Goal: Task Accomplishment & Management: Manage account settings

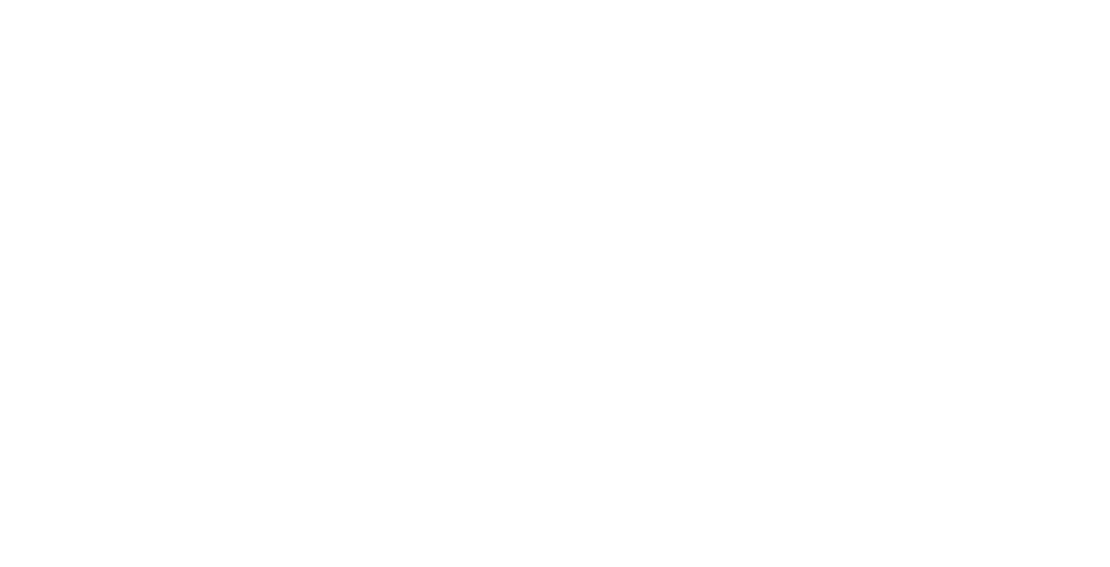
click at [0, 0] on input "text" at bounding box center [0, 0] width 0 height 0
type input "[PERSON_NAME][EMAIL_ADDRESS][DOMAIN_NAME]"
click at [0, 0] on input "Sign In" at bounding box center [0, 0] width 0 height 0
type input "[PERSON_NAME][EMAIL_ADDRESS][DOMAIN_NAME]"
click at [0, 0] on input "Sign In" at bounding box center [0, 0] width 0 height 0
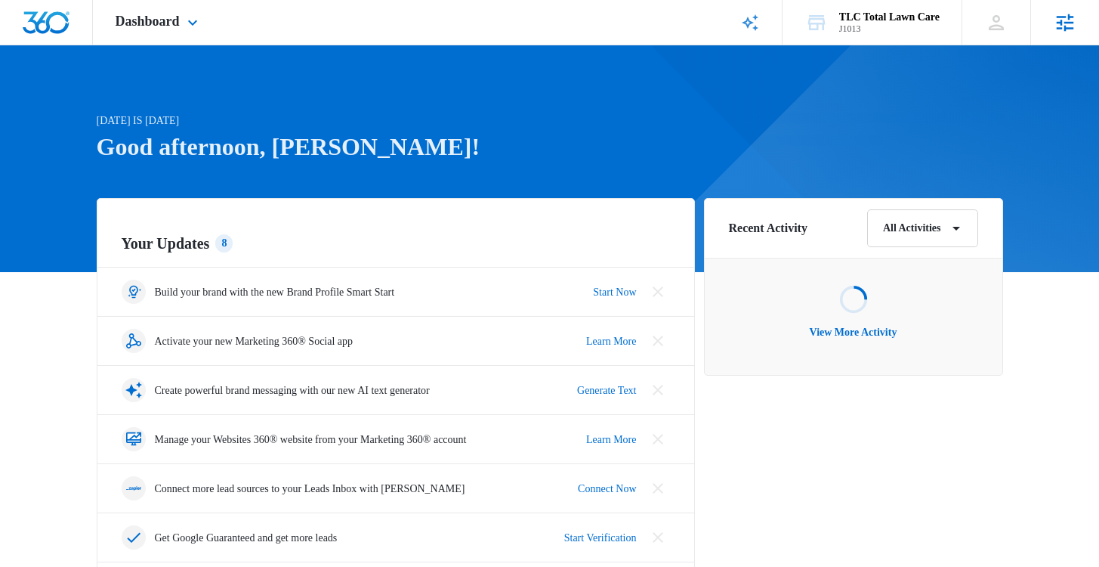
click at [1058, 25] on icon at bounding box center [1065, 22] width 23 height 23
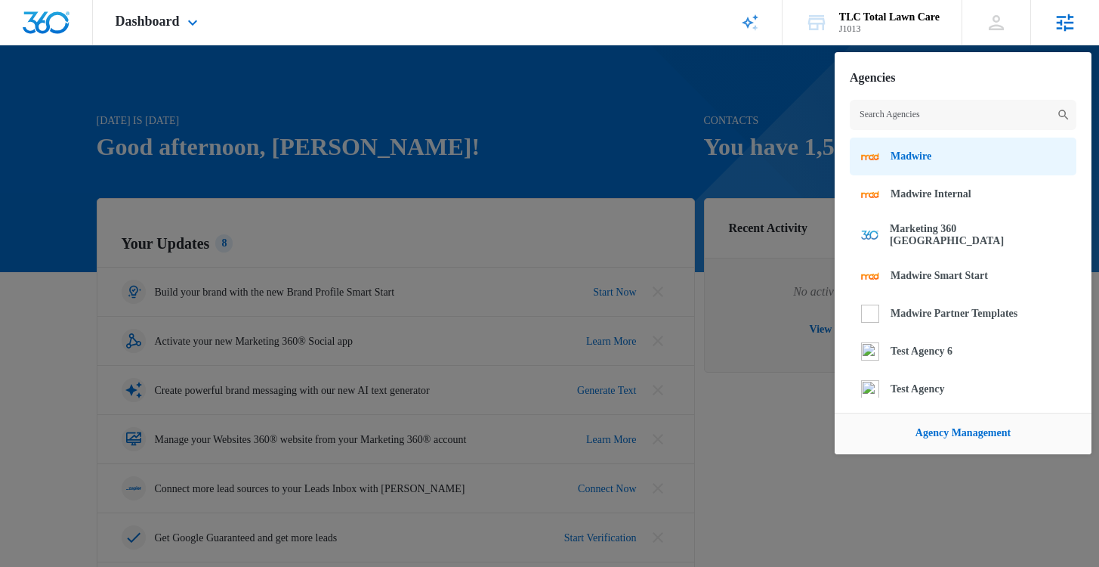
click at [936, 150] on link "Madwire" at bounding box center [963, 156] width 227 height 38
click at [896, 157] on span "Madwire" at bounding box center [911, 156] width 41 height 12
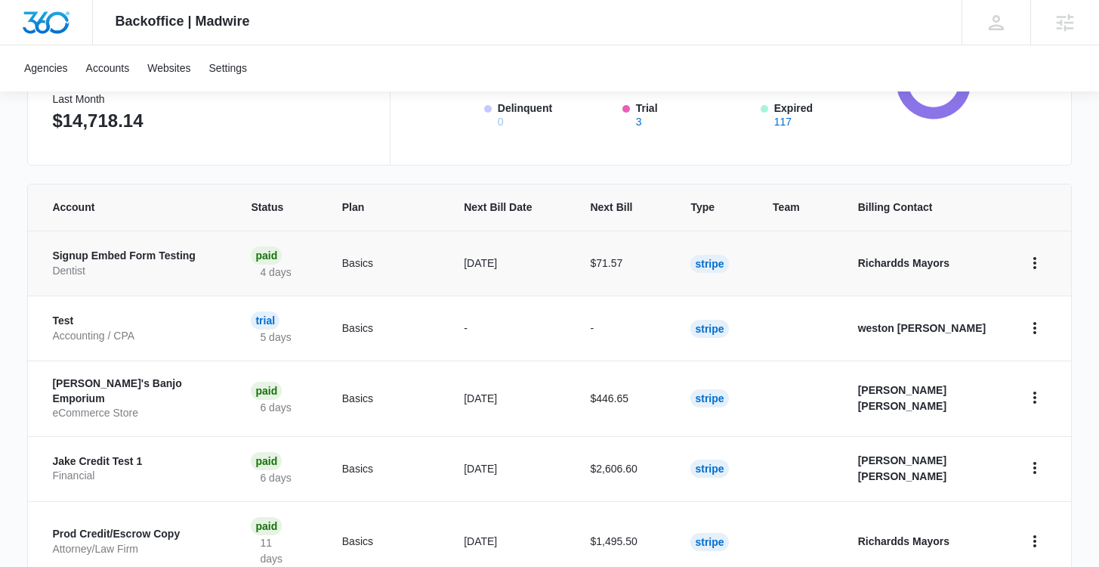
scroll to position [242, 0]
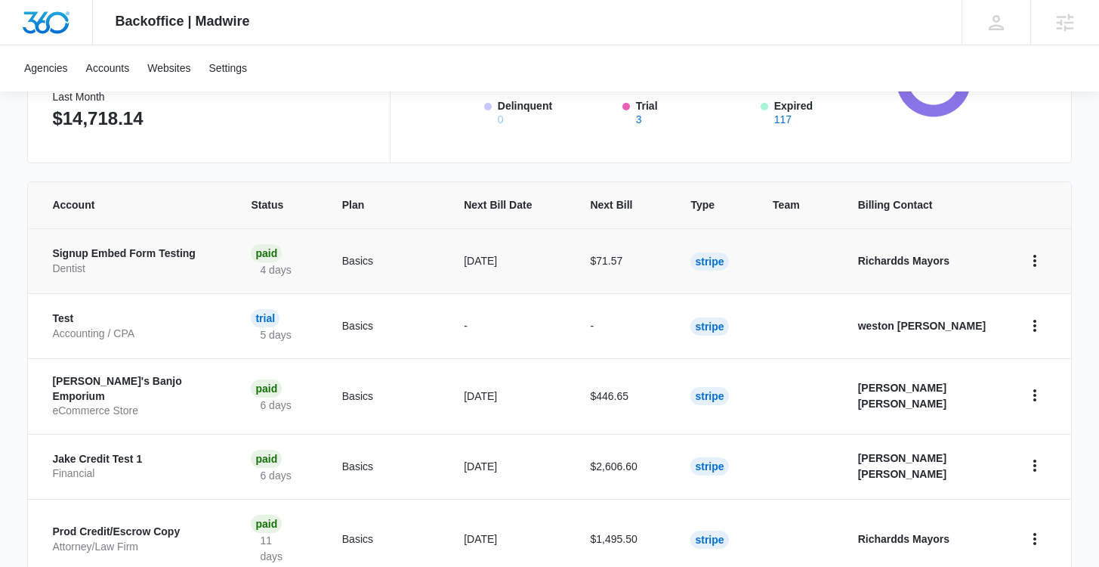
click at [114, 254] on p "Signup Embed Form Testing" at bounding box center [133, 253] width 162 height 15
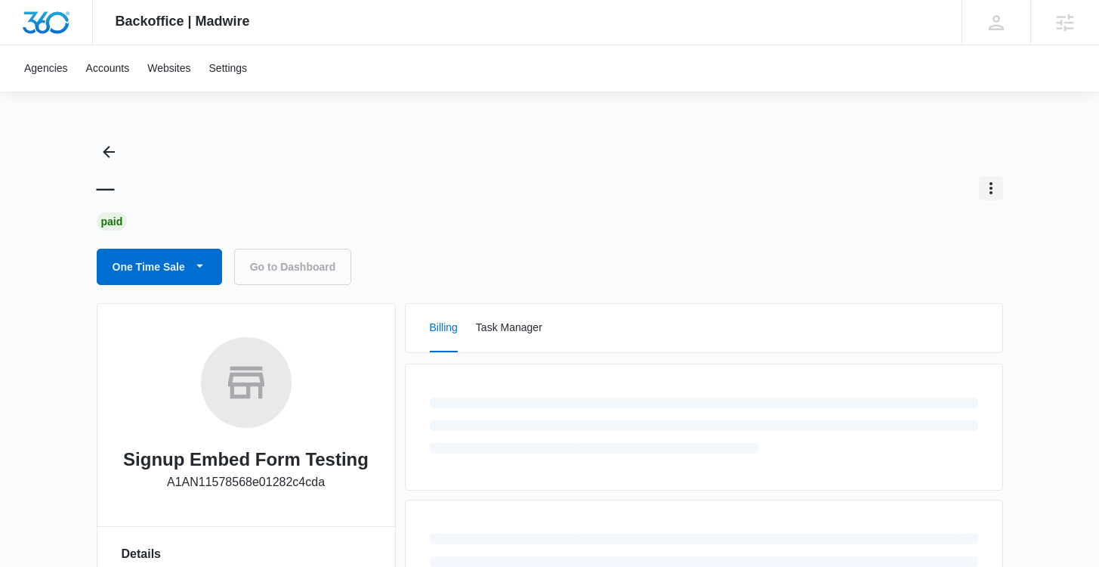
click at [991, 190] on icon "Actions" at bounding box center [991, 188] width 18 height 18
click at [644, 258] on div "One Time Sale Go to Dashboard" at bounding box center [550, 267] width 907 height 36
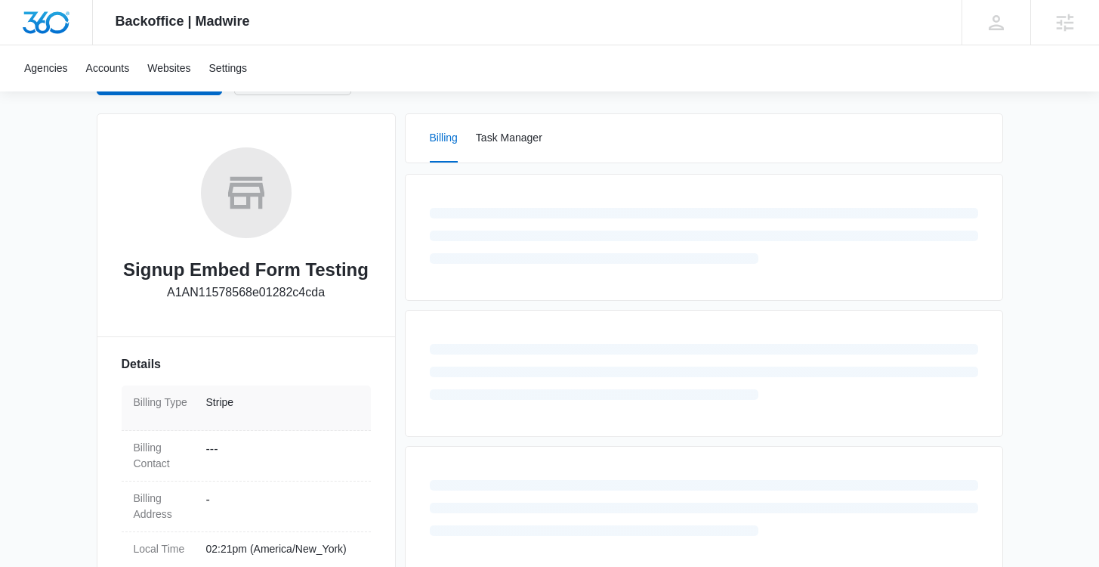
scroll to position [289, 0]
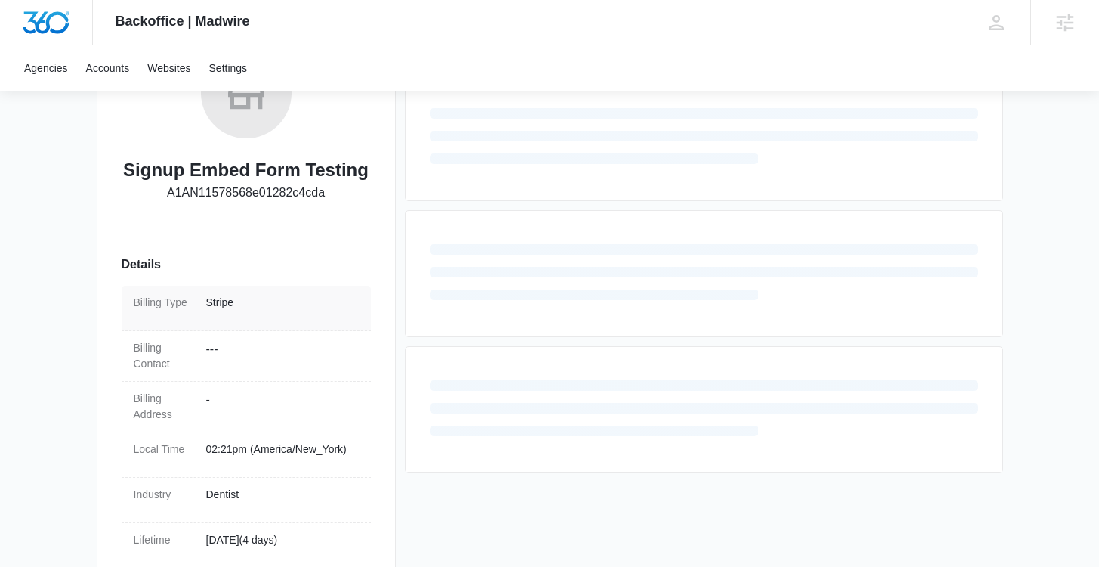
click at [243, 299] on p "Stripe" at bounding box center [282, 303] width 153 height 16
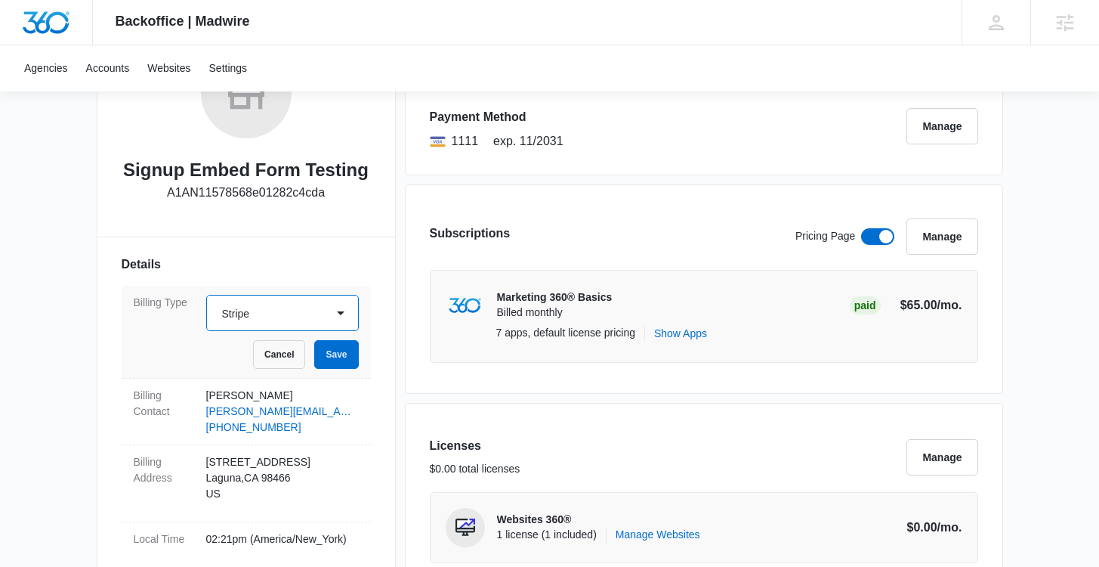
click at [277, 317] on select "Select Manual Stripe" at bounding box center [282, 313] width 153 height 36
select select "manual"
click at [206, 295] on select "Select Manual Stripe" at bounding box center [282, 313] width 153 height 36
click at [330, 348] on button "Save" at bounding box center [336, 354] width 44 height 29
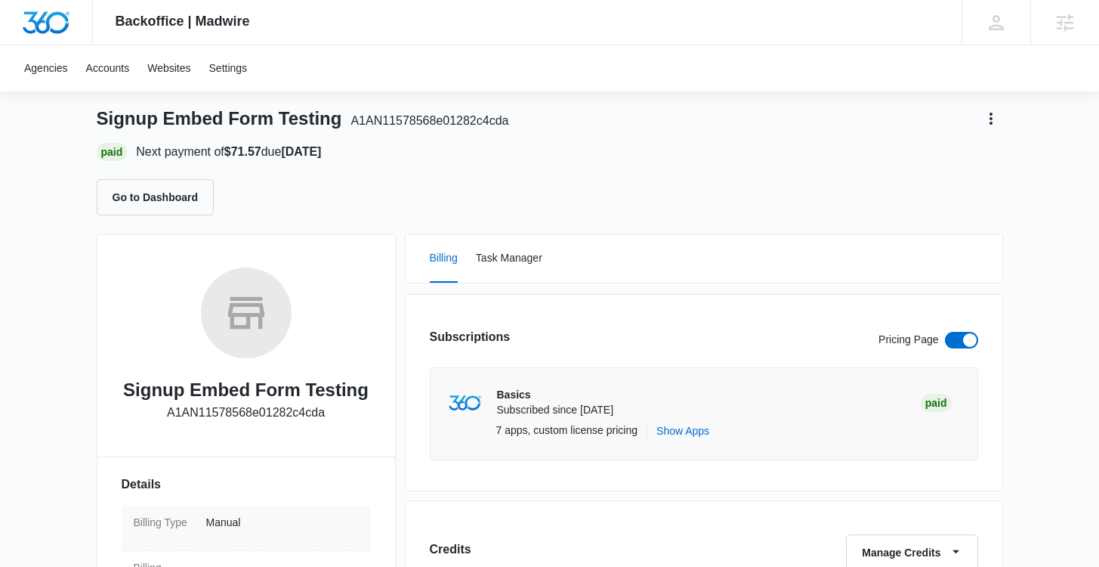
scroll to position [0, 0]
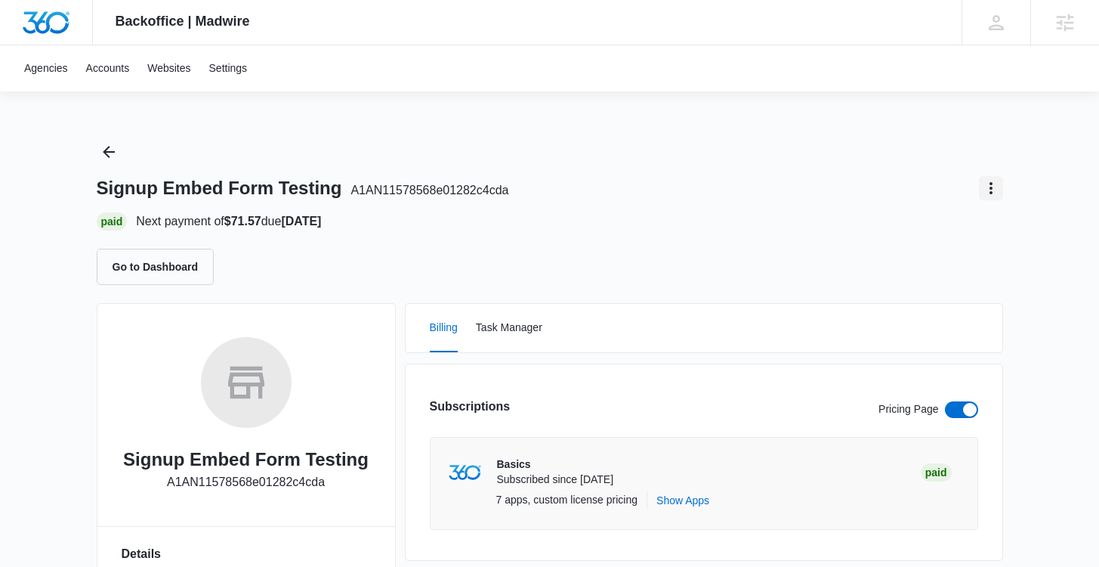
click at [989, 189] on icon "Actions" at bounding box center [991, 188] width 18 height 18
click at [934, 248] on div "Update Plan" at bounding box center [931, 253] width 69 height 11
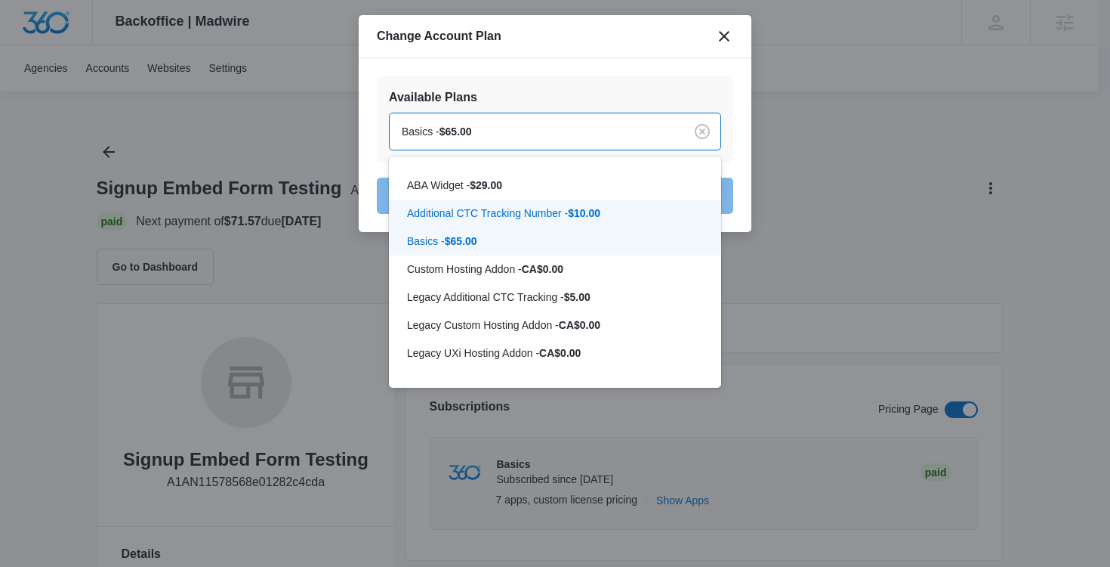
click at [821, 210] on div at bounding box center [555, 283] width 1110 height 567
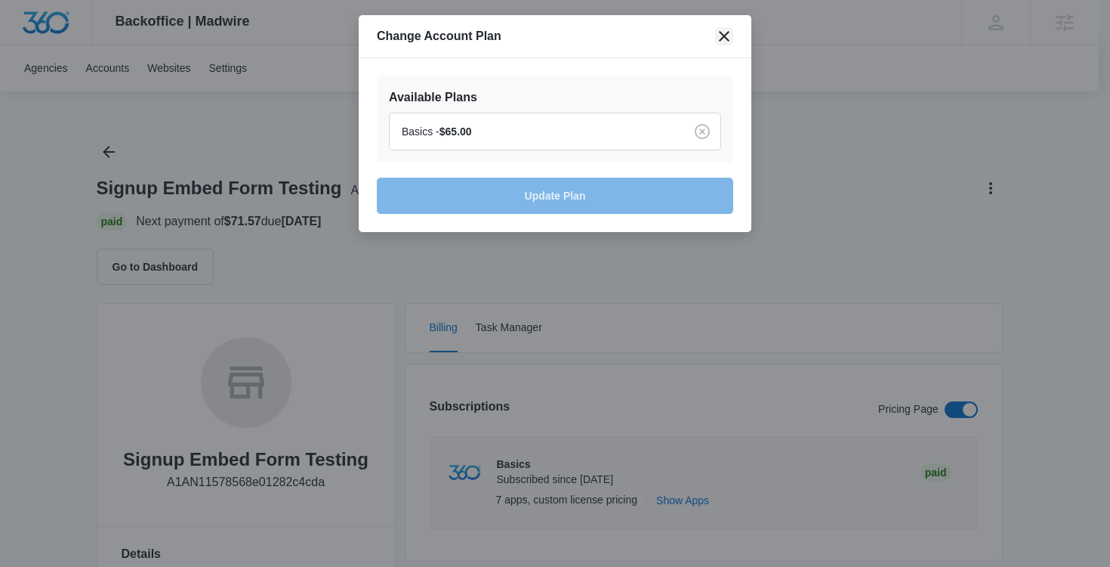
click at [728, 43] on icon "close" at bounding box center [724, 36] width 18 height 18
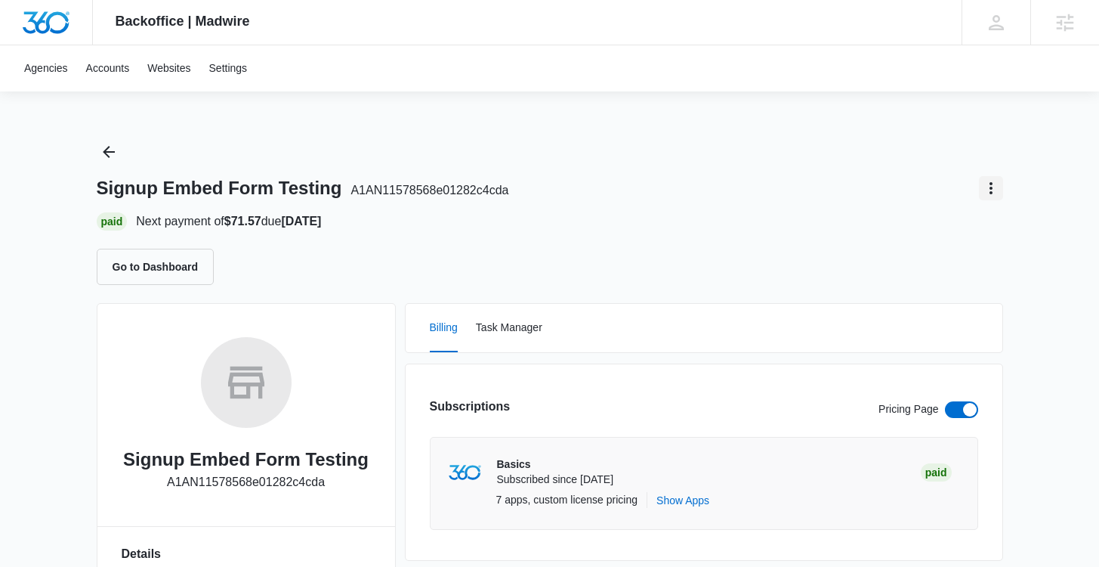
click at [992, 193] on icon "Actions" at bounding box center [991, 188] width 3 height 12
click at [914, 248] on div "Update Plan" at bounding box center [931, 253] width 69 height 11
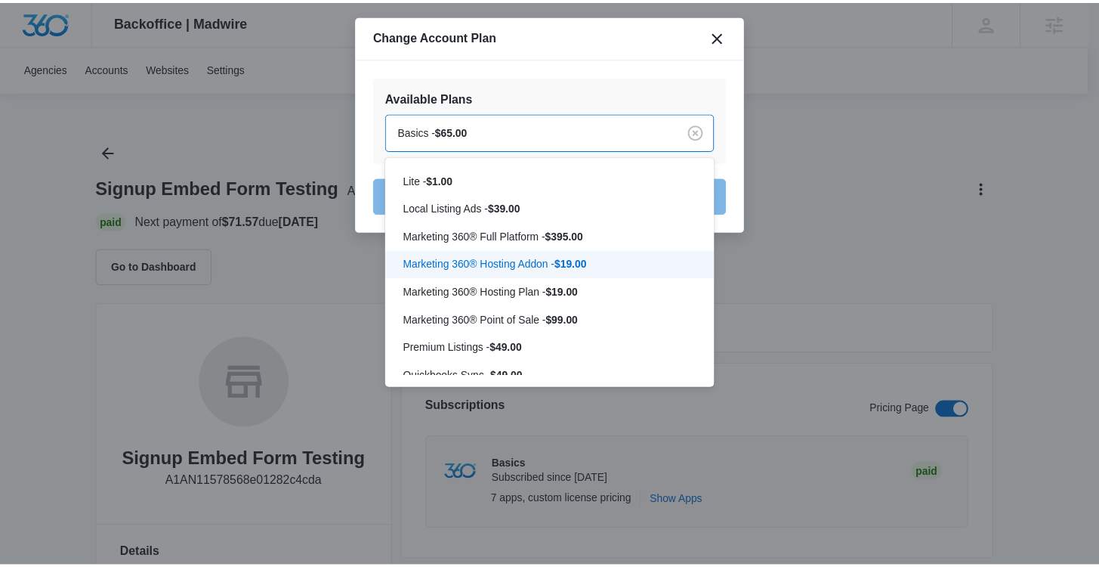
scroll to position [323, 0]
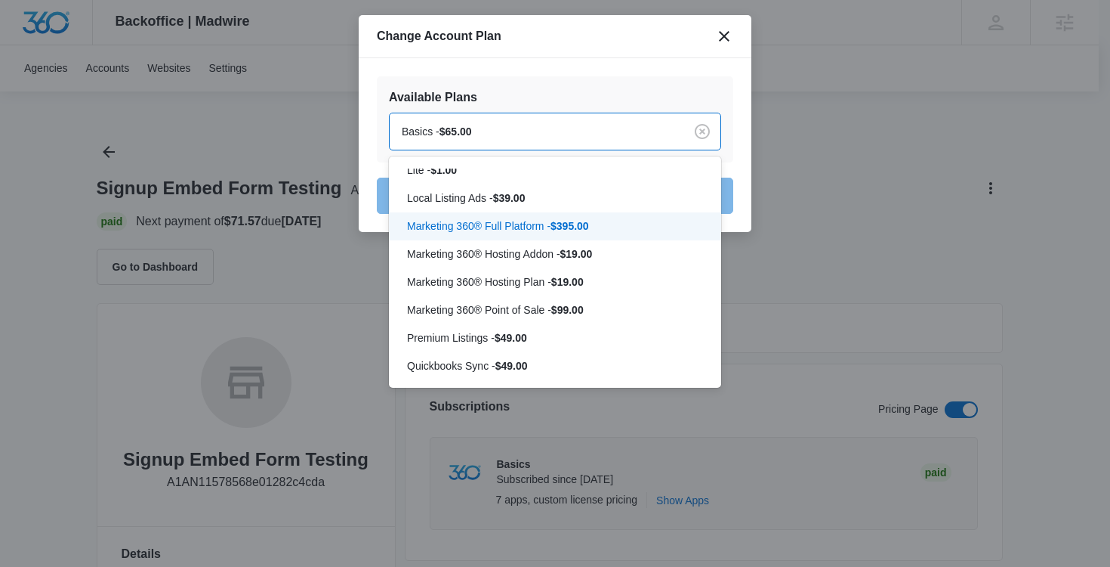
click at [516, 230] on div "Marketing 360® Full Platform - $395.00" at bounding box center [555, 226] width 332 height 28
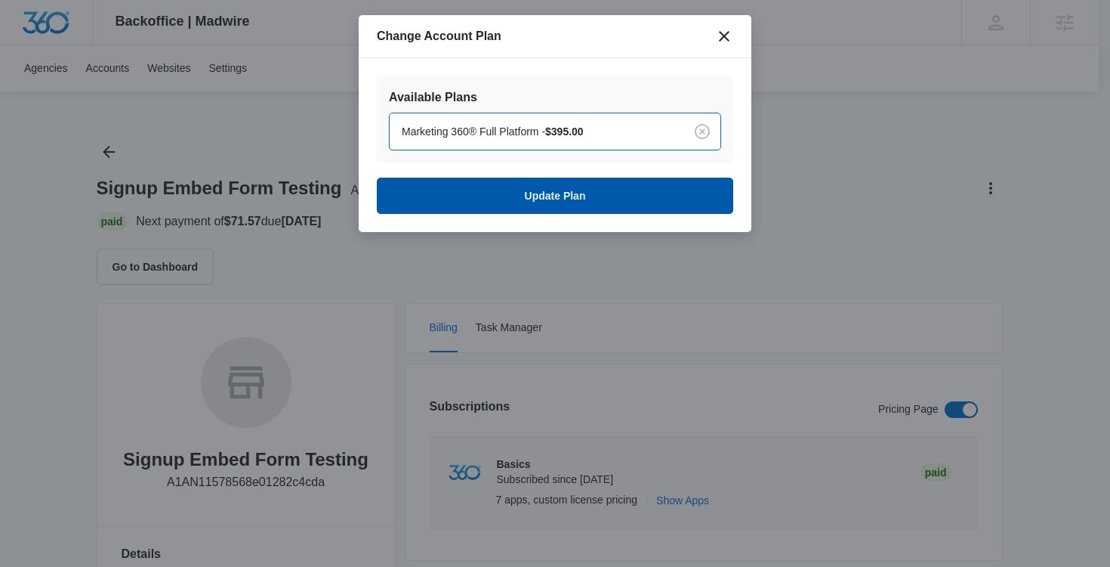
click at [536, 203] on button "Update Plan" at bounding box center [555, 196] width 357 height 36
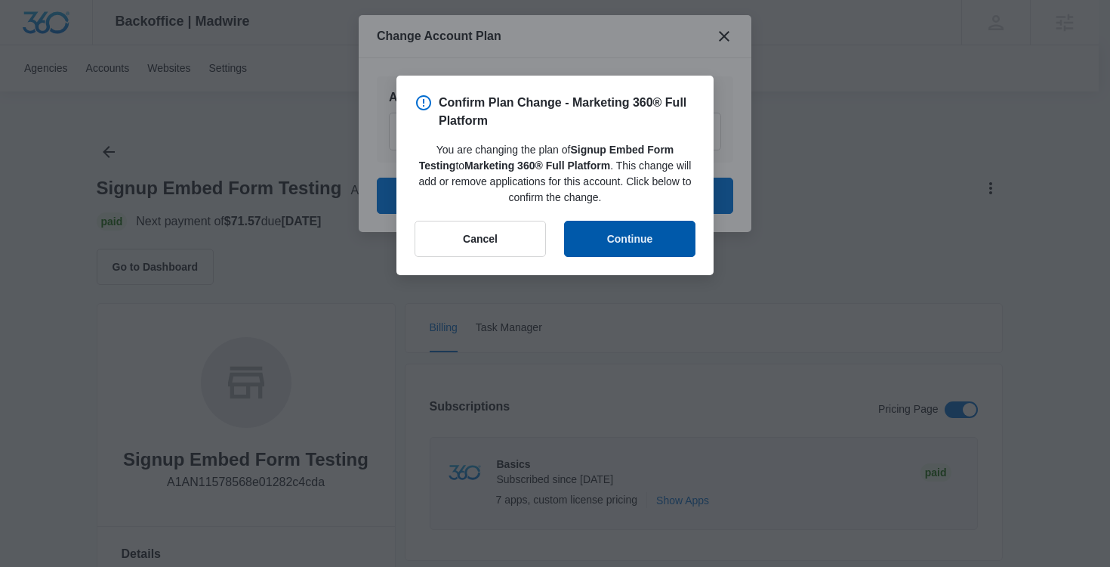
click at [657, 242] on button "Continue" at bounding box center [629, 239] width 131 height 36
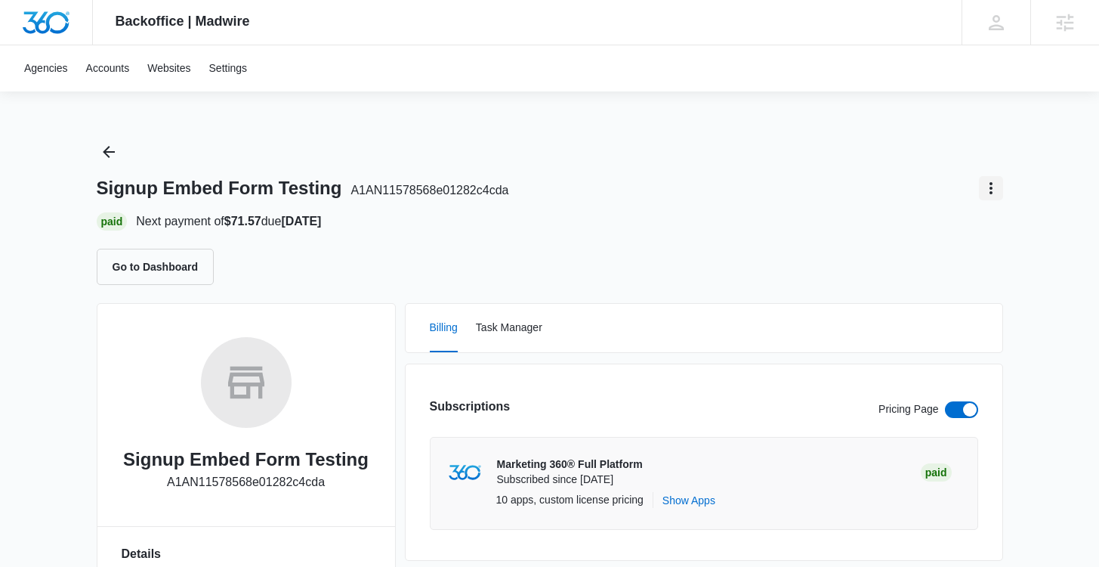
click at [993, 188] on icon "Actions" at bounding box center [991, 188] width 18 height 18
click at [950, 246] on button "Update Plan" at bounding box center [940, 253] width 123 height 23
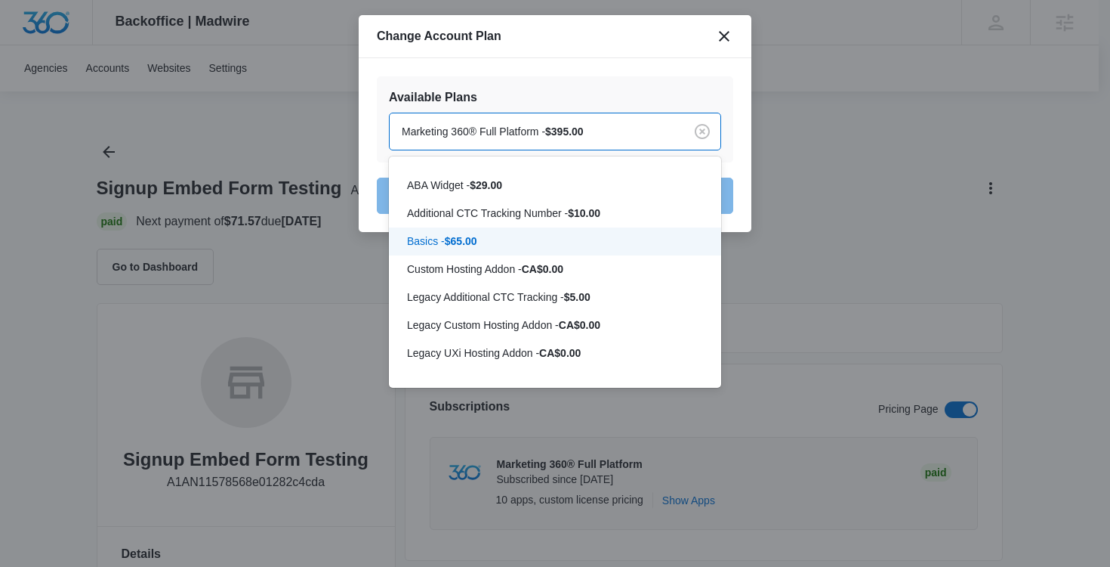
click at [518, 233] on div "Basics - $65.00" at bounding box center [555, 241] width 332 height 28
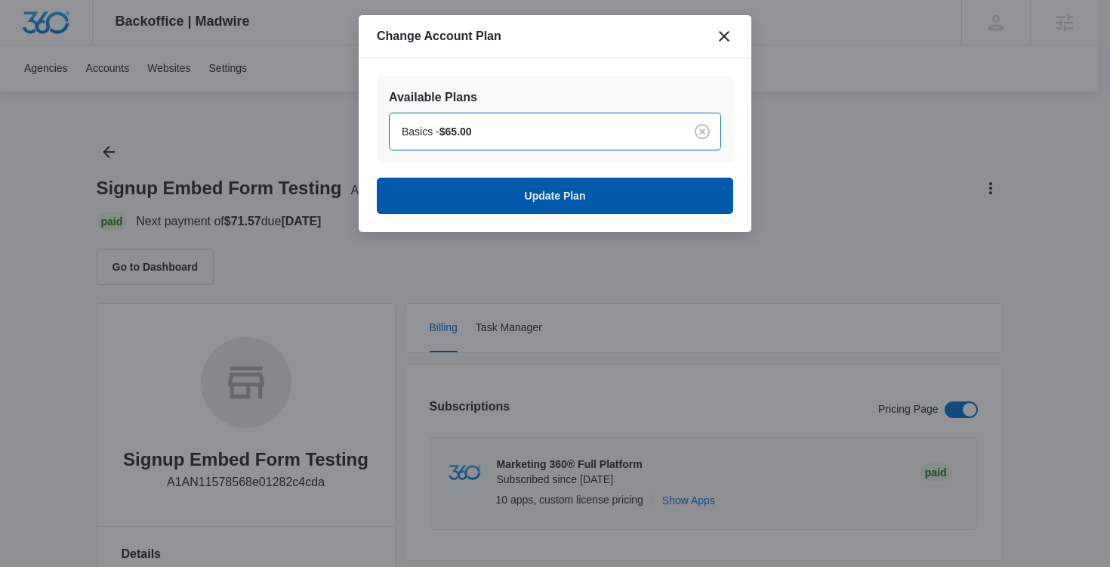
click at [521, 198] on button "Update Plan" at bounding box center [555, 196] width 357 height 36
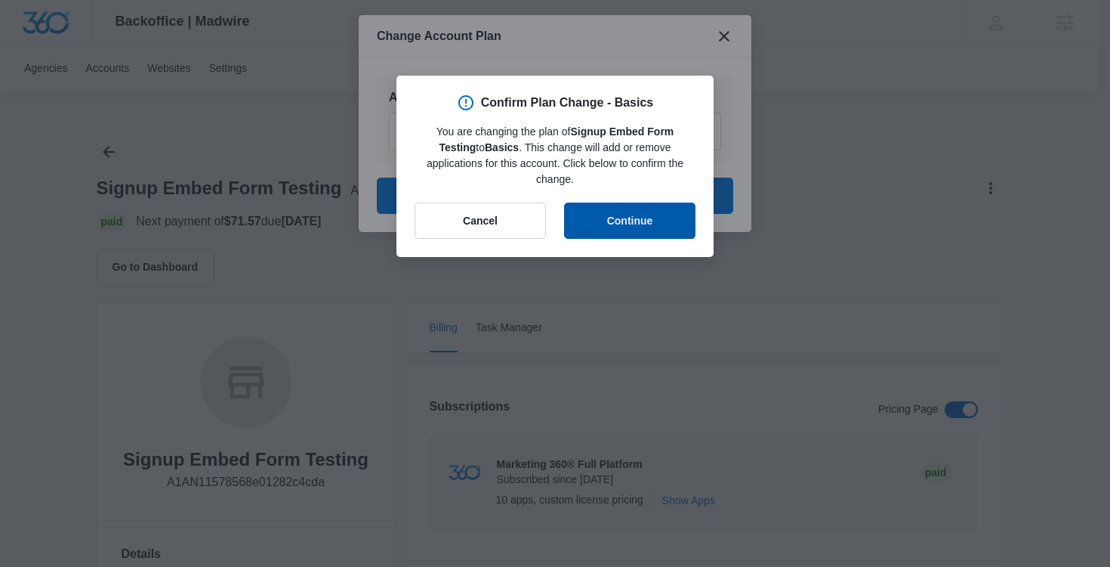
click at [600, 212] on button "Continue" at bounding box center [629, 220] width 131 height 36
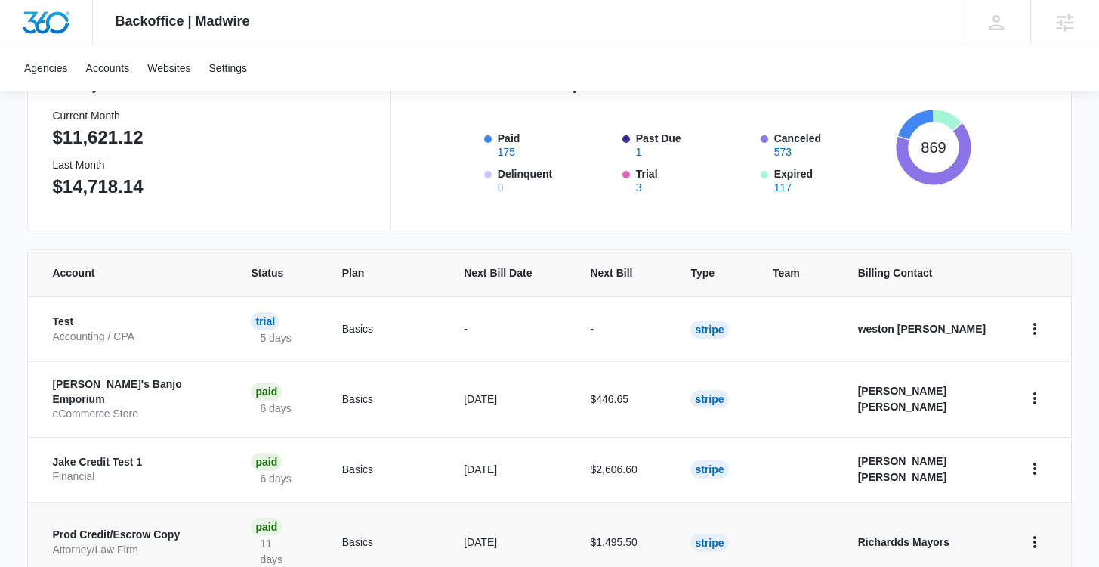
scroll to position [157, 0]
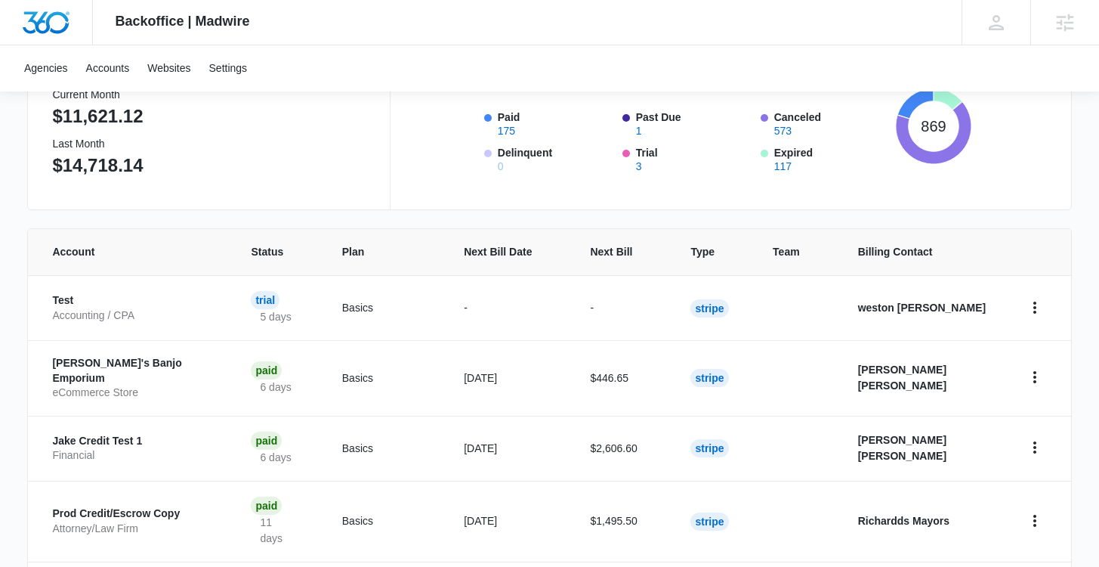
scroll to position [650, 0]
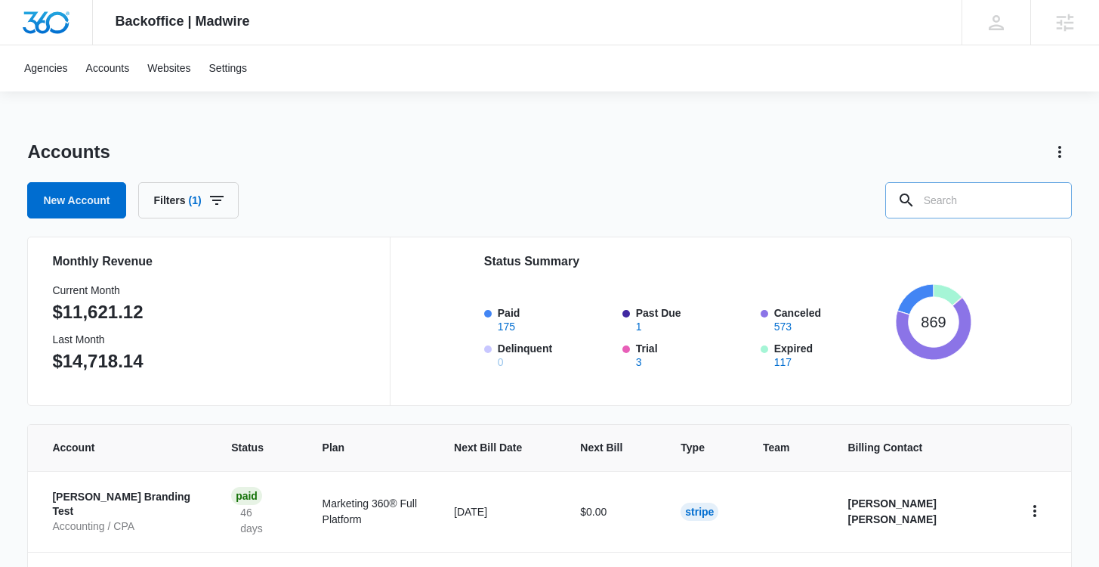
click at [989, 202] on input "text" at bounding box center [978, 200] width 187 height 36
type input "A1AN115778568e01282c4cda"
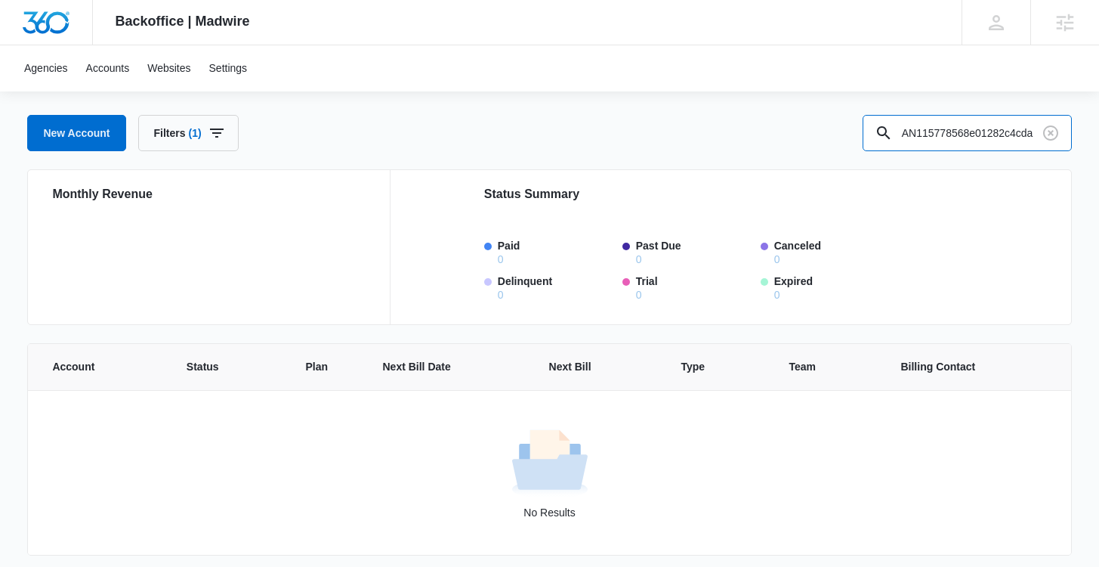
scroll to position [73, 0]
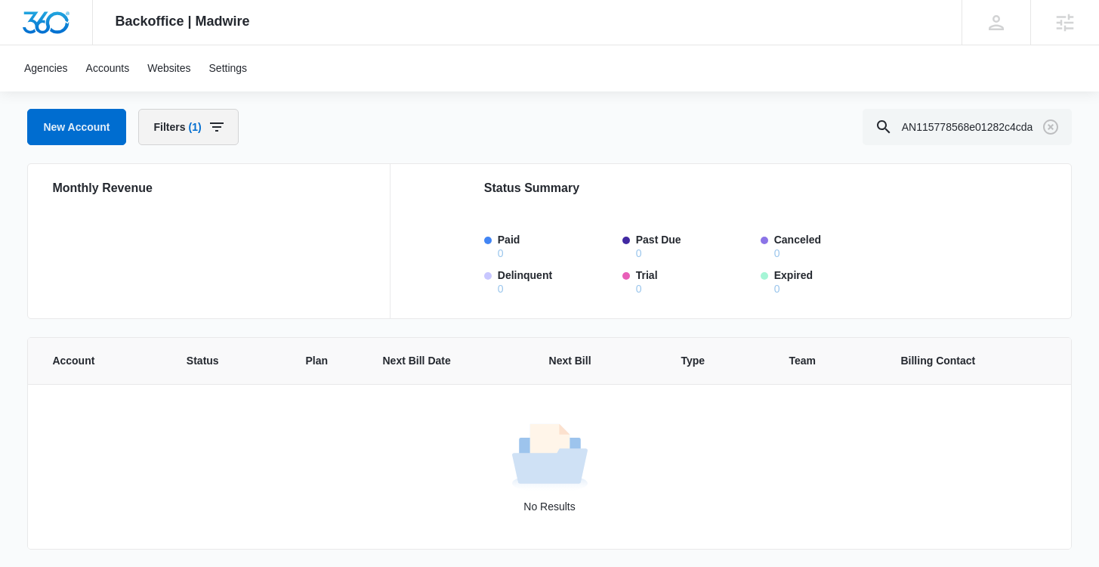
click at [222, 135] on icon "button" at bounding box center [217, 127] width 18 height 18
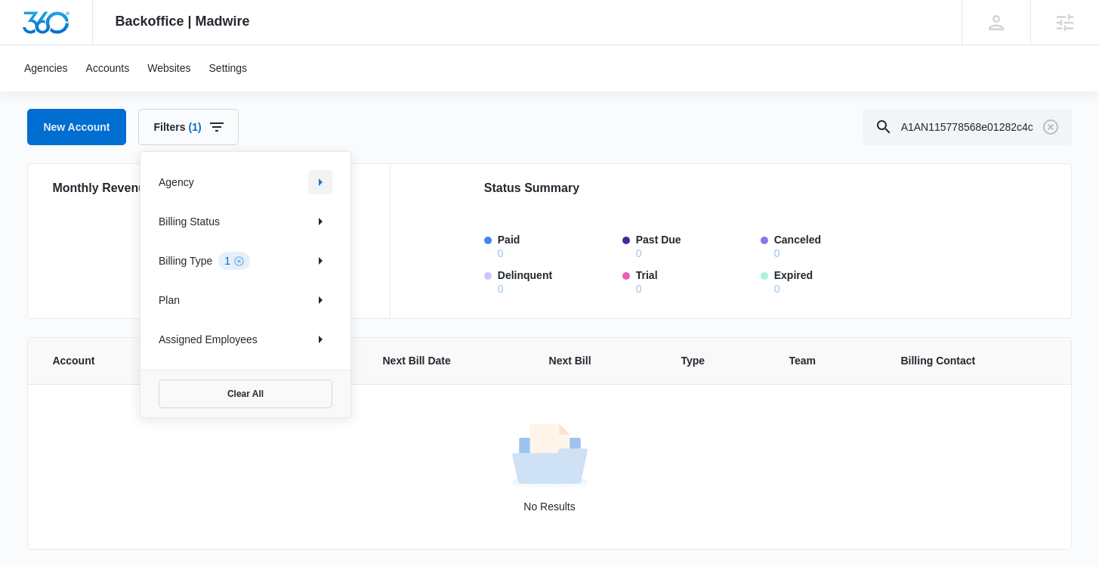
click at [321, 183] on icon "Show Agency filters" at bounding box center [321, 182] width 4 height 8
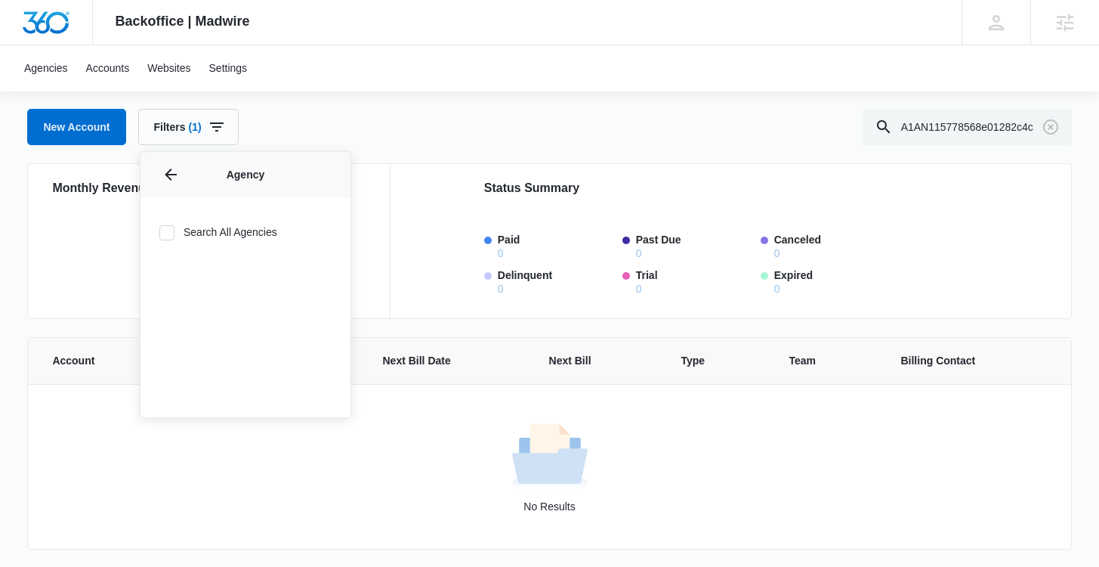
click at [262, 231] on label "Search All Agencies" at bounding box center [246, 232] width 174 height 16
click at [159, 232] on input "Search All Agencies" at bounding box center [159, 232] width 1 height 1
checkbox input "true"
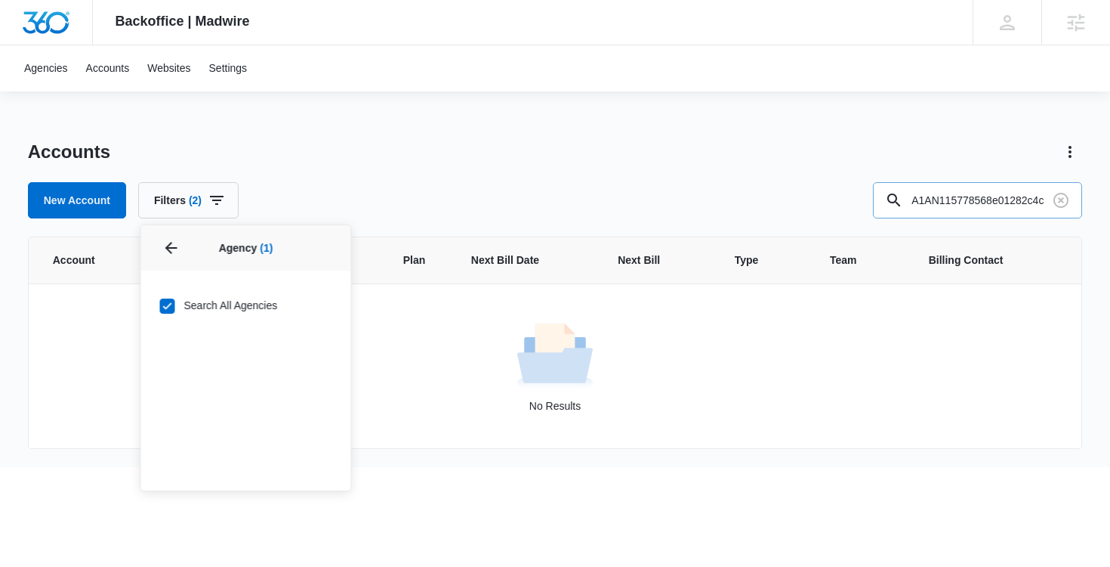
click at [1007, 204] on input "A1AN115778568e01282c4cda" at bounding box center [977, 200] width 209 height 36
click at [1039, 199] on input "A1AN115778568e01282c4cda" at bounding box center [977, 200] width 209 height 36
click at [1017, 200] on input "A1AN115778568e01282c4cda" at bounding box center [977, 200] width 209 height 36
click at [1011, 201] on input "A1AN115778568e01282c4cda" at bounding box center [977, 200] width 209 height 36
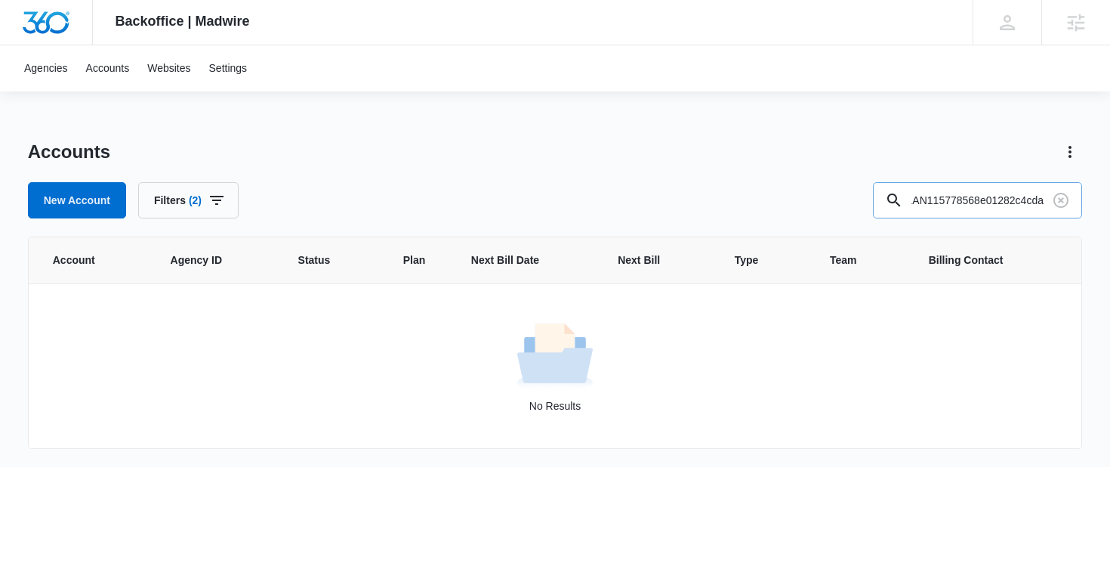
click at [1003, 201] on input "A1AN115778568e01282c4cda" at bounding box center [977, 200] width 209 height 36
click at [999, 201] on input "A1AN115778568e01282c4cda" at bounding box center [977, 200] width 209 height 36
click at [995, 201] on input "A1AN115778568e01282c4cda" at bounding box center [977, 200] width 209 height 36
click at [987, 202] on input "A1AN115778568e01282c4cda" at bounding box center [977, 200] width 209 height 36
click at [982, 202] on input "A1AN115778568e01282c4cda" at bounding box center [977, 200] width 209 height 36
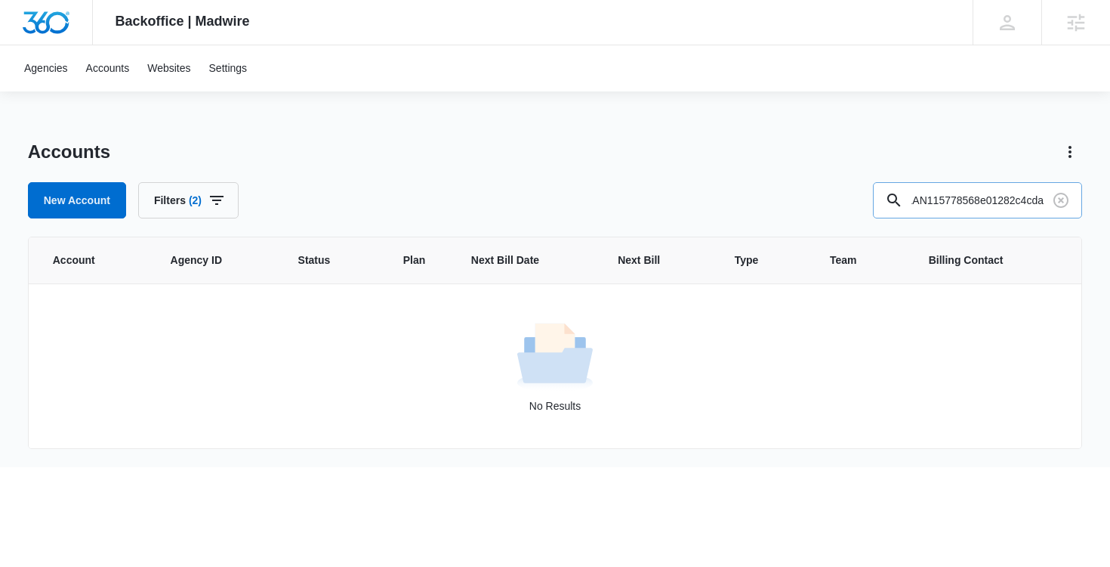
click at [974, 200] on input "A1AN115778568e01282c4cda" at bounding box center [977, 200] width 209 height 36
click at [968, 200] on input "A1AN115778568e01282c4cda" at bounding box center [977, 200] width 209 height 36
click at [959, 199] on input "A1AN115778568e01282c4cda" at bounding box center [977, 200] width 209 height 36
drag, startPoint x: 959, startPoint y: 202, endPoint x: 931, endPoint y: 202, distance: 28.0
click at [959, 202] on input "A1AN115778568e01282c4cda" at bounding box center [977, 200] width 209 height 36
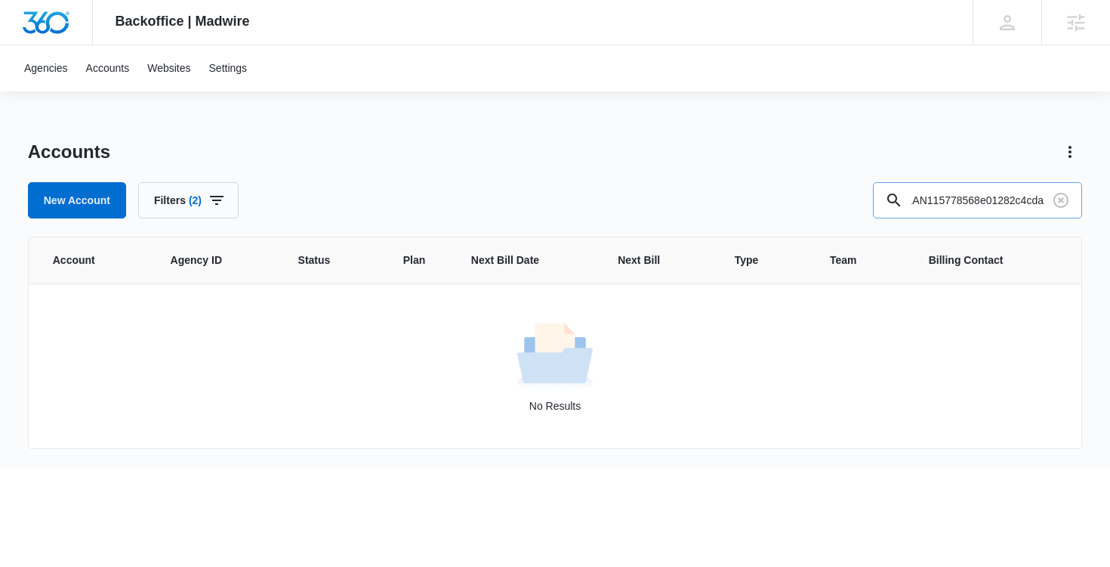
click at [946, 201] on input "A1AN115778568e01282c4cda" at bounding box center [977, 200] width 209 height 36
type input "A1AN11578568e01282c4cda"
click at [202, 198] on span "(2)" at bounding box center [195, 200] width 13 height 11
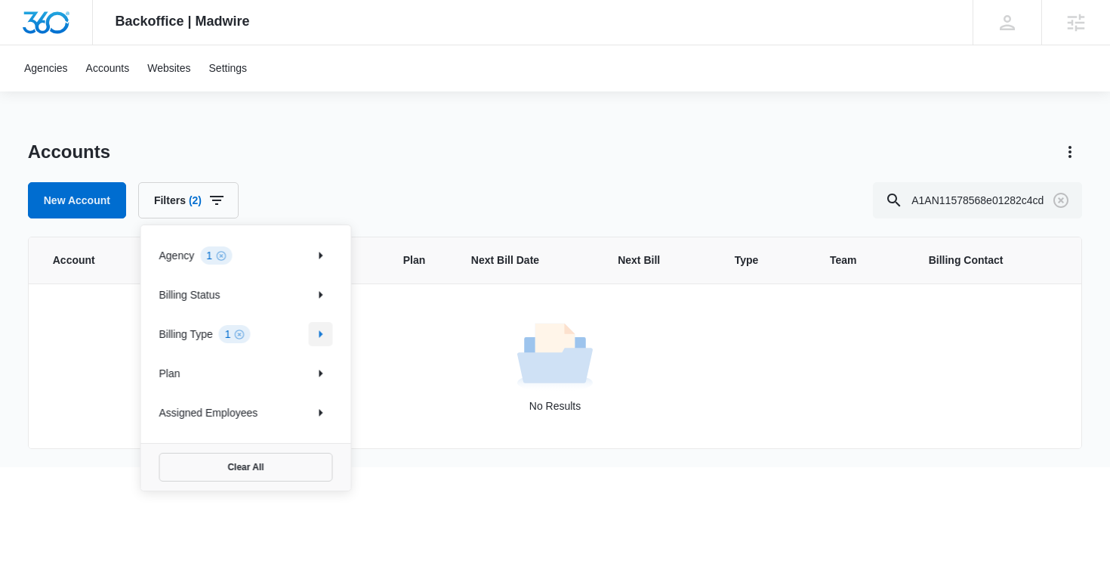
click at [329, 338] on icon "Show Billing Type filters" at bounding box center [321, 334] width 18 height 18
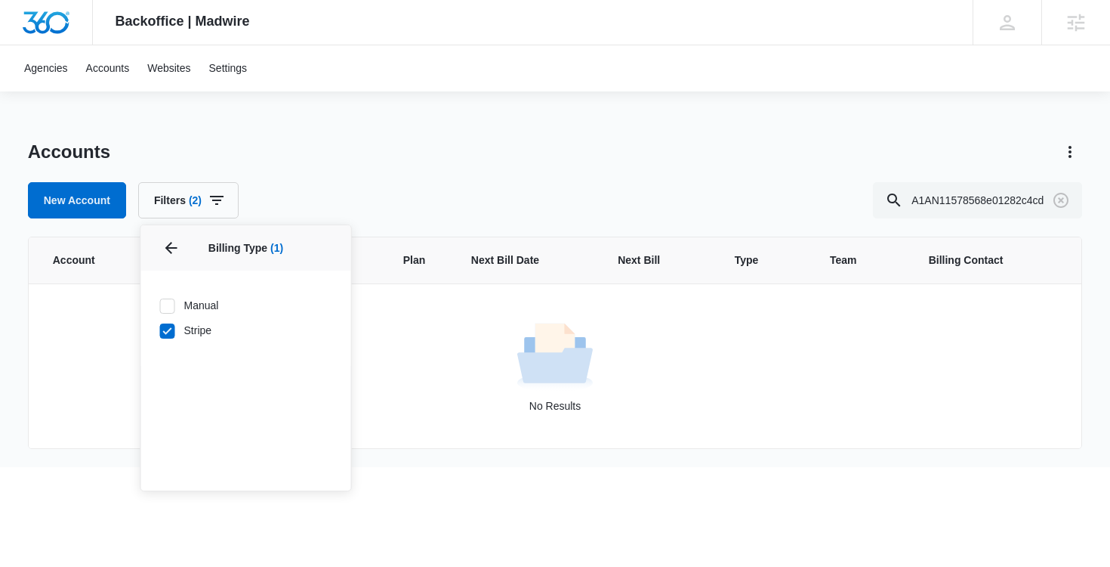
click at [195, 332] on label "Stripe" at bounding box center [246, 331] width 174 height 16
click at [160, 331] on input "Stripe" at bounding box center [159, 330] width 1 height 1
checkbox input "false"
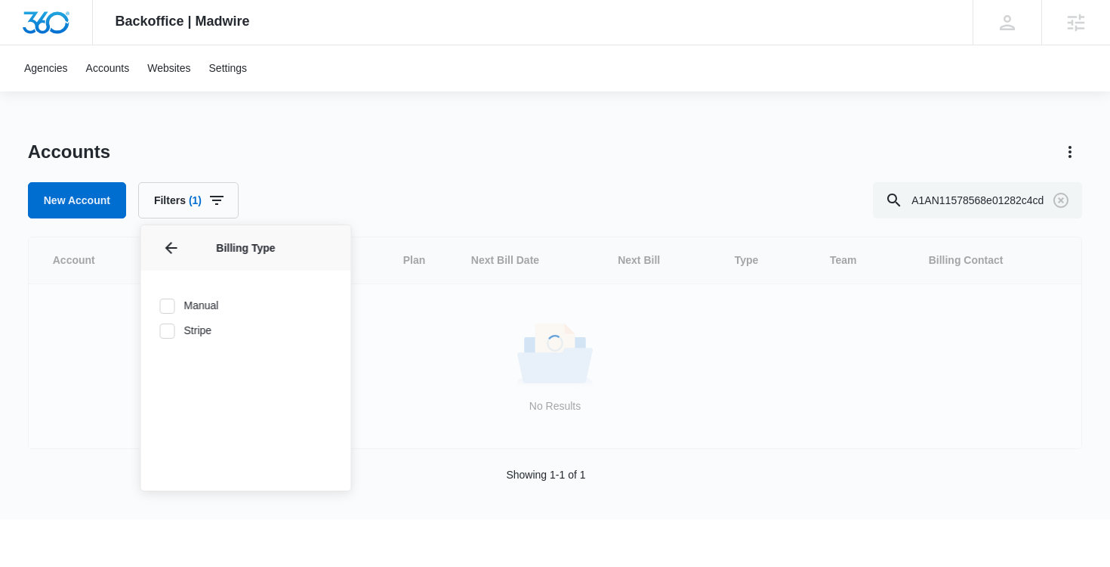
click at [410, 175] on div "Accounts New Account Filters (1) Agency 1 Billing Status Billing Type Billing T…" at bounding box center [555, 179] width 1055 height 79
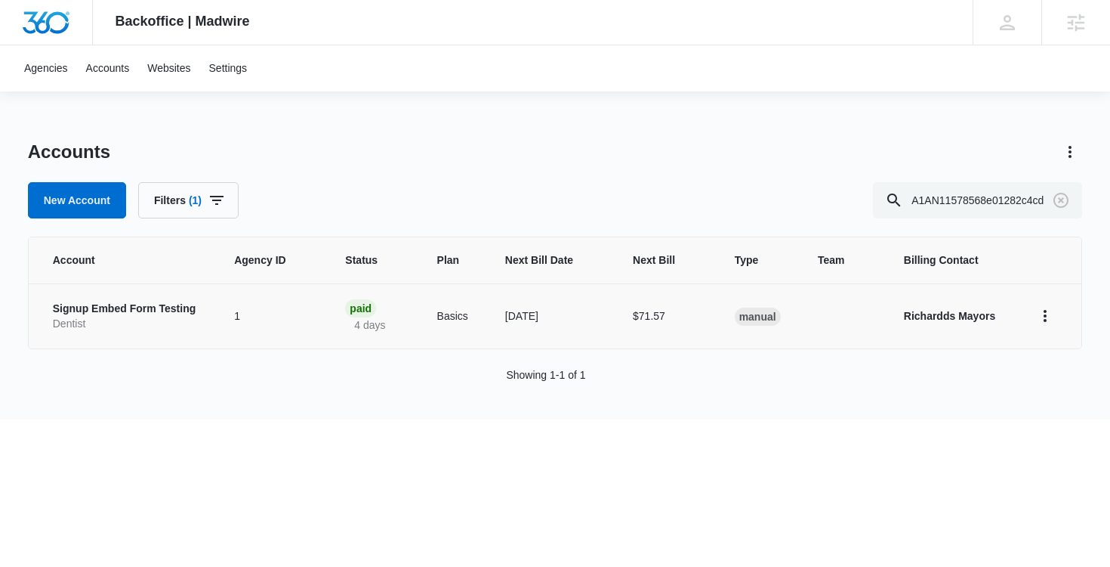
click at [111, 307] on p "Signup Embed Form Testing" at bounding box center [125, 308] width 145 height 15
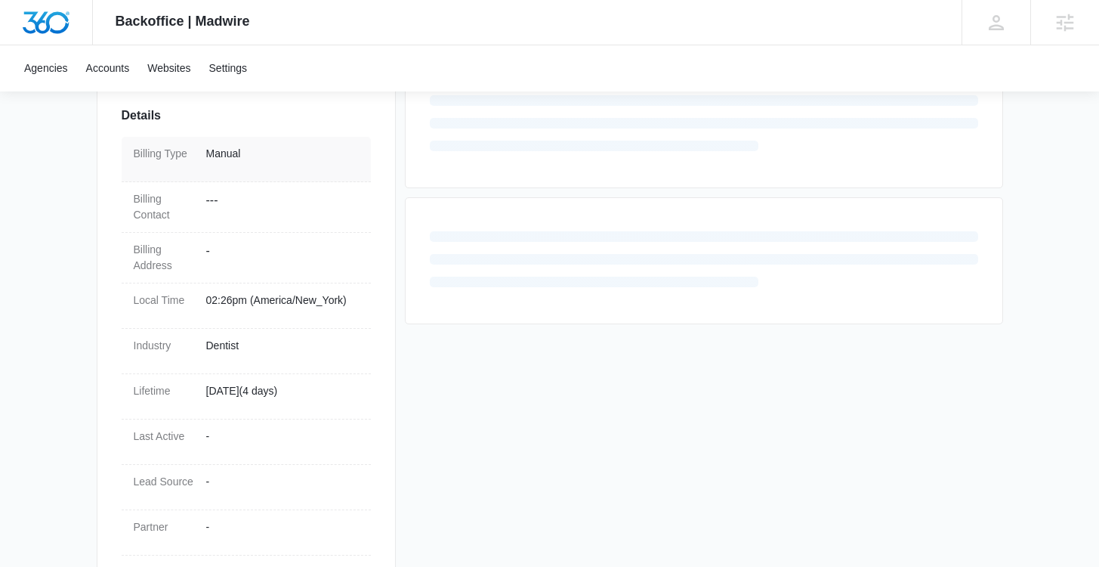
scroll to position [366, 0]
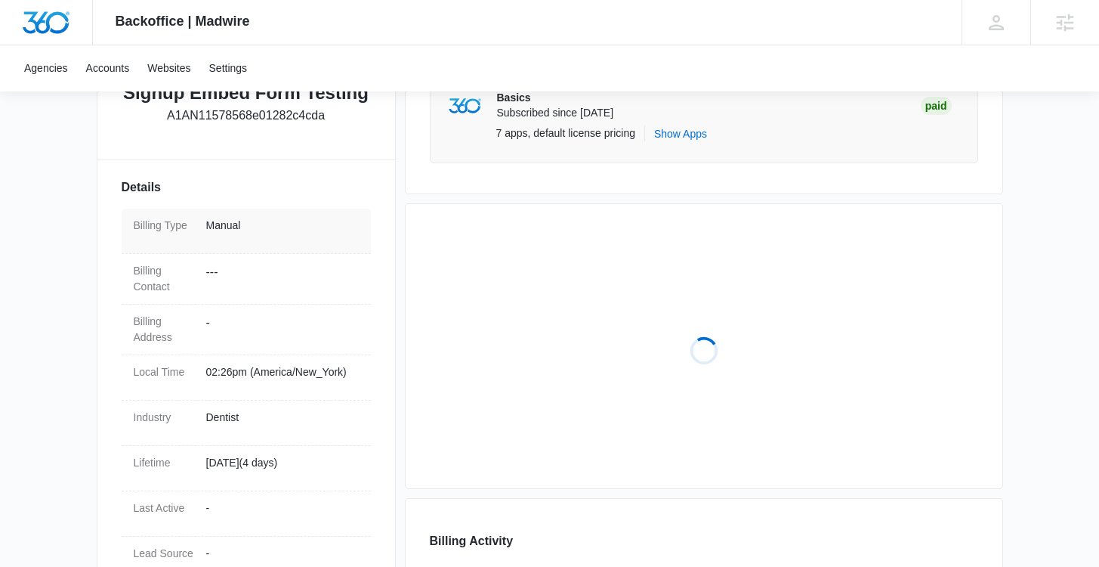
click at [222, 224] on p "Manual" at bounding box center [282, 226] width 153 height 16
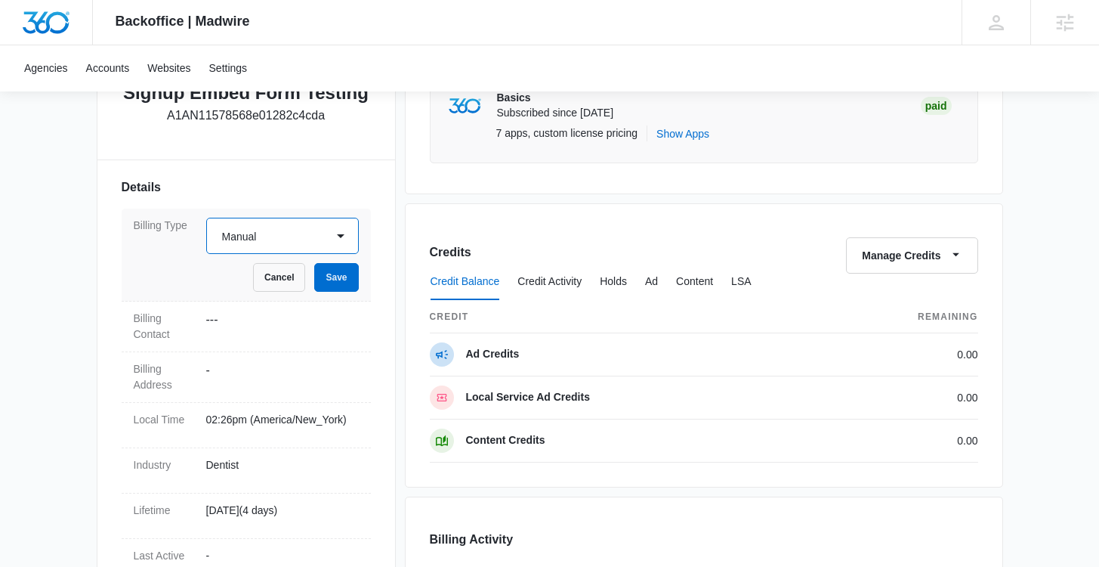
click at [316, 247] on select "Select Manual Stripe" at bounding box center [282, 236] width 153 height 36
select select "stripe"
click at [206, 218] on select "Select Manual Stripe" at bounding box center [282, 236] width 153 height 36
click at [341, 279] on button "Save" at bounding box center [336, 277] width 44 height 29
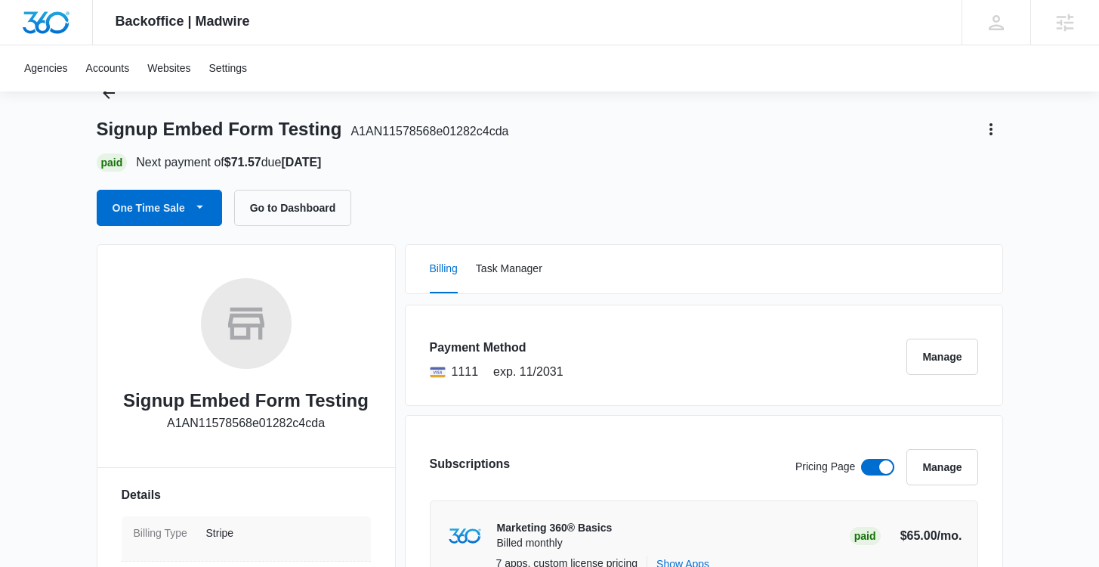
scroll to position [0, 0]
